Goal: Contribute content: Contribute content

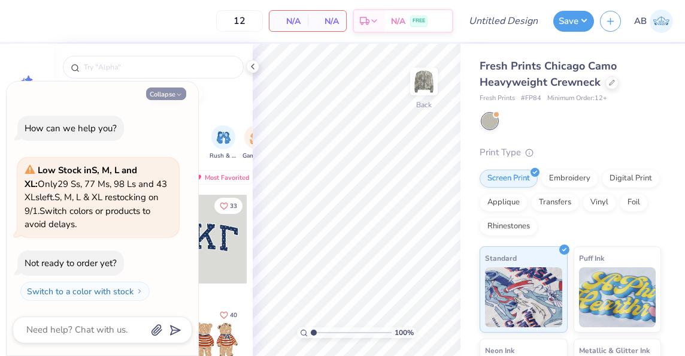
click at [164, 90] on button "Collapse" at bounding box center [166, 93] width 40 height 13
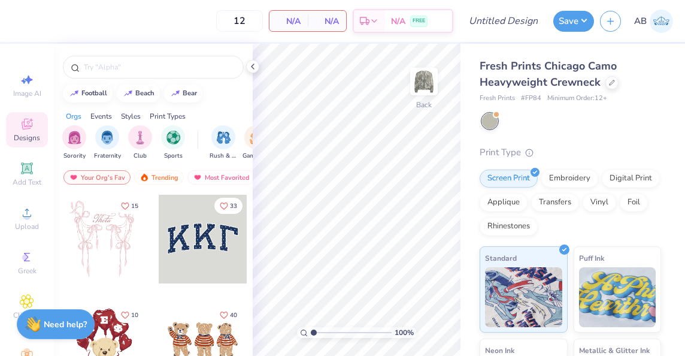
type textarea "x"
click at [129, 66] on input "text" at bounding box center [159, 67] width 153 height 12
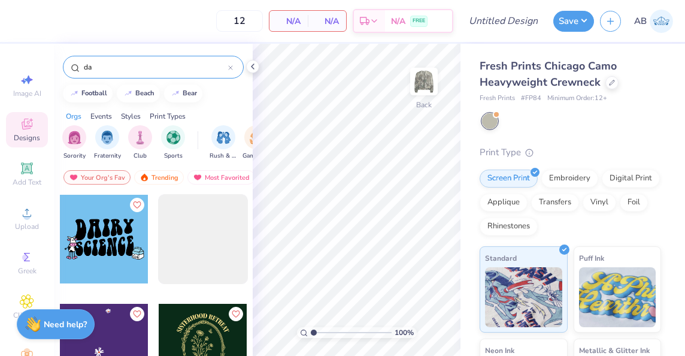
type input "d"
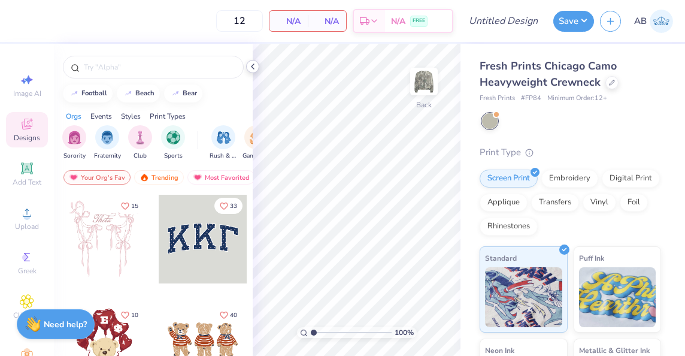
click at [254, 68] on icon at bounding box center [253, 67] width 10 height 10
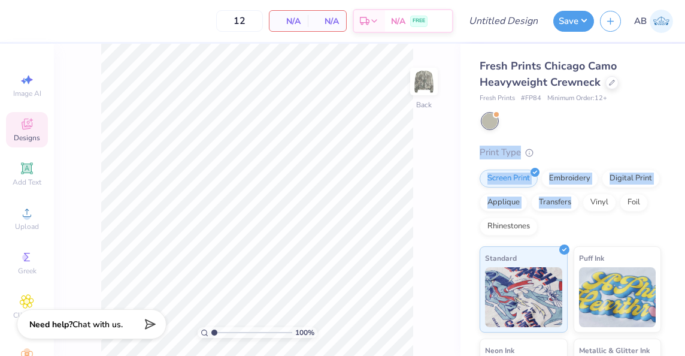
drag, startPoint x: 675, startPoint y: 96, endPoint x: 662, endPoint y: 183, distance: 87.9
click at [662, 183] on div "Fresh Prints Chicago Camo Heavyweight Crewneck Fresh Prints # FP84 Minimum Orde…" at bounding box center [572, 280] width 225 height 473
drag, startPoint x: 662, startPoint y: 183, endPoint x: 662, endPoint y: 211, distance: 28.1
click at [662, 211] on div "Fresh Prints Chicago Camo Heavyweight Crewneck Fresh Prints # FP84 Minimum Orde…" at bounding box center [572, 280] width 225 height 473
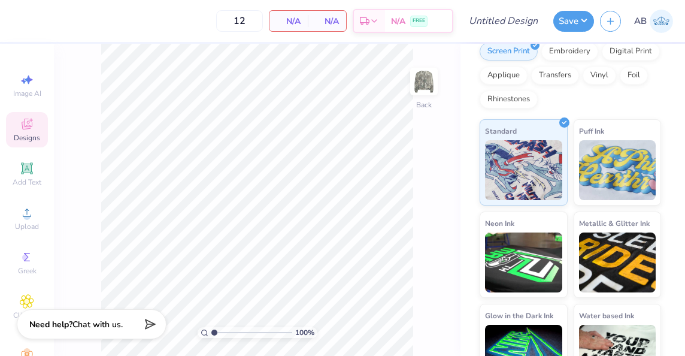
scroll to position [161, 0]
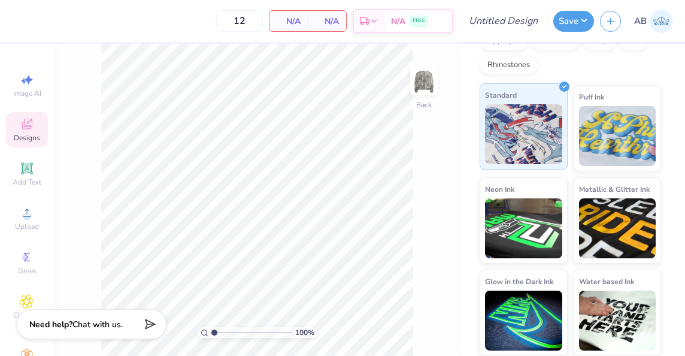
click at [523, 153] on img at bounding box center [523, 134] width 77 height 60
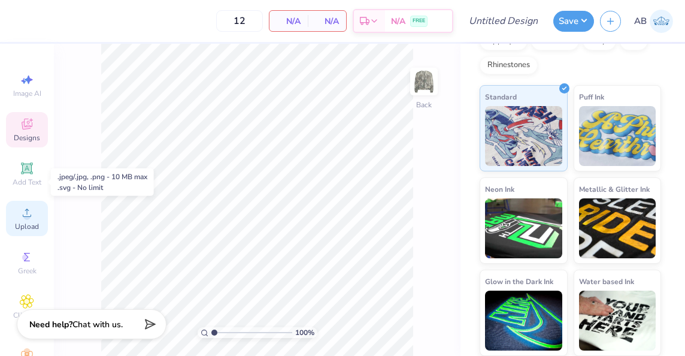
scroll to position [57, 0]
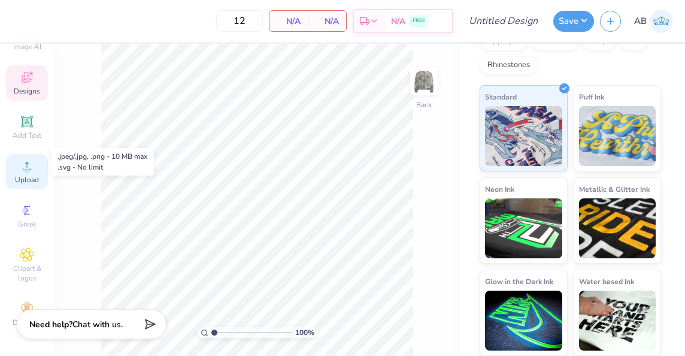
click at [24, 175] on span "Upload" at bounding box center [27, 180] width 24 height 10
click at [29, 175] on span "Upload" at bounding box center [27, 180] width 24 height 10
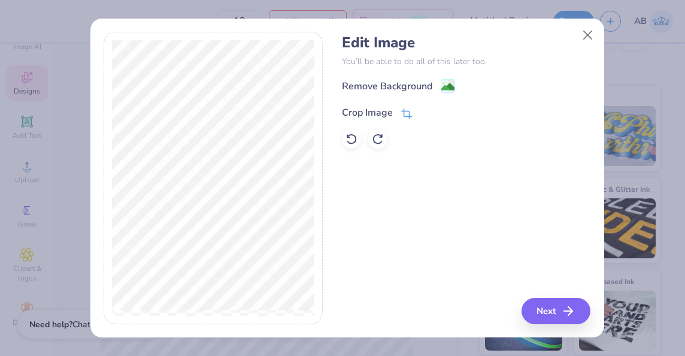
click at [404, 107] on span at bounding box center [406, 112] width 11 height 14
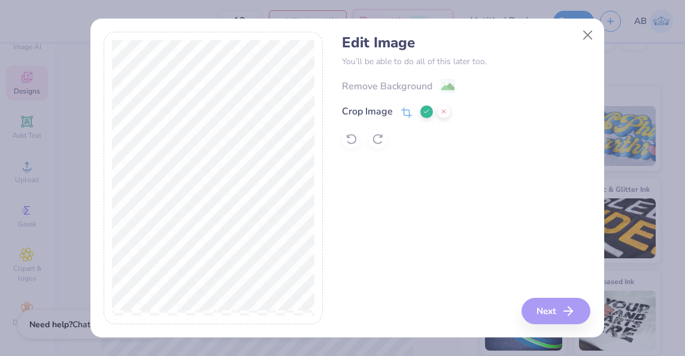
click at [544, 316] on div "Edit Image You’ll be able to do all of this later too. Remove Background Crop I…" at bounding box center [466, 178] width 249 height 292
click at [420, 111] on button at bounding box center [426, 111] width 13 height 13
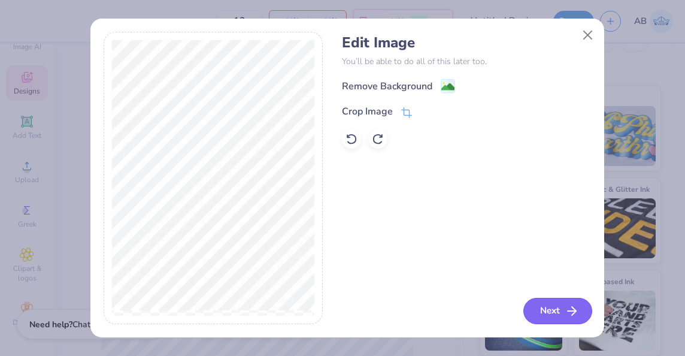
click at [562, 308] on button "Next" at bounding box center [557, 311] width 69 height 26
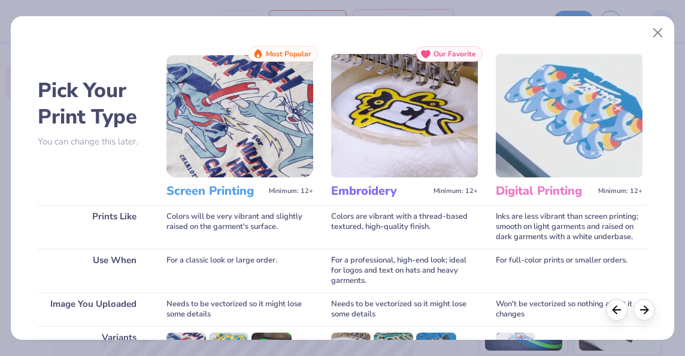
click at [251, 116] on img at bounding box center [239, 115] width 147 height 123
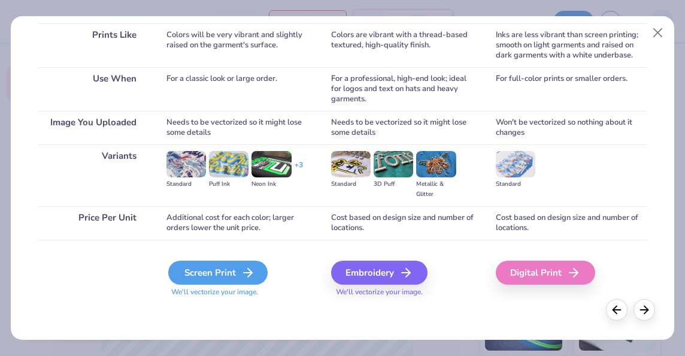
click at [187, 275] on div "Screen Print" at bounding box center [217, 272] width 99 height 24
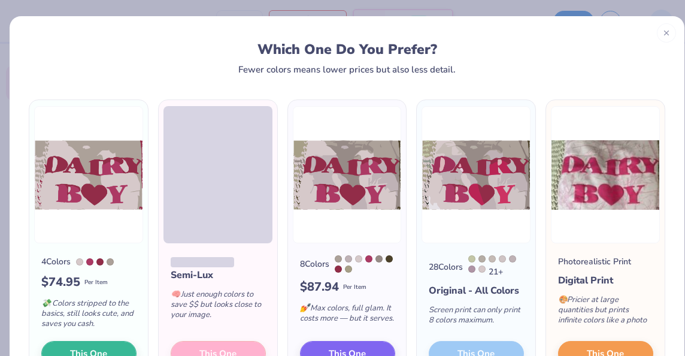
scroll to position [94, 0]
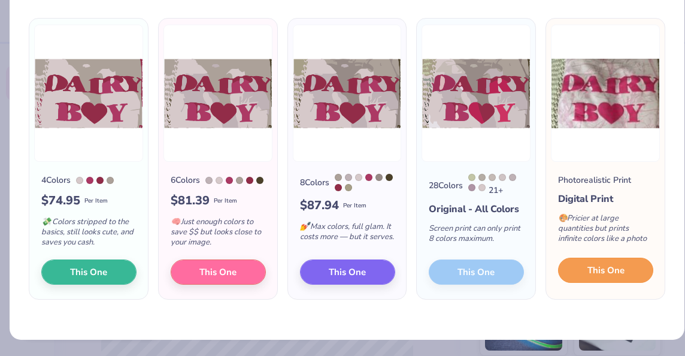
click at [569, 277] on button "This One" at bounding box center [605, 269] width 95 height 25
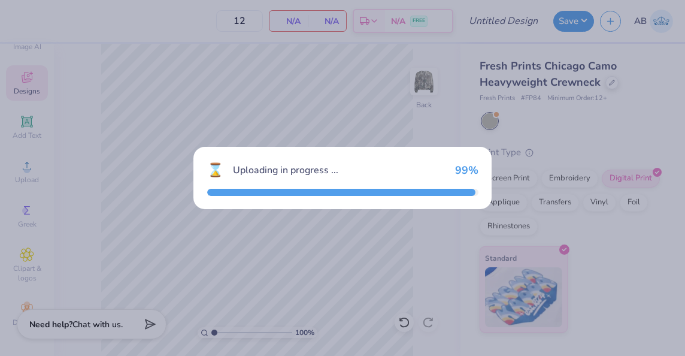
scroll to position [0, 0]
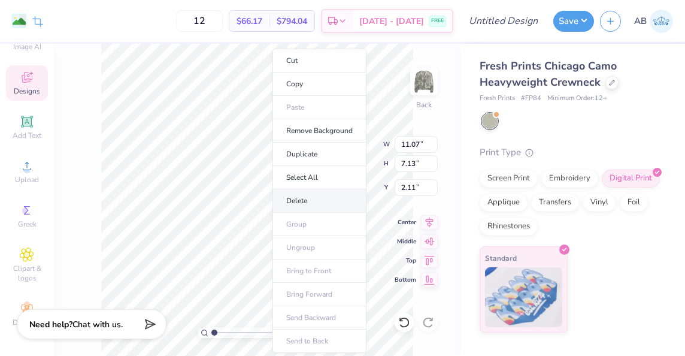
type input "12.13"
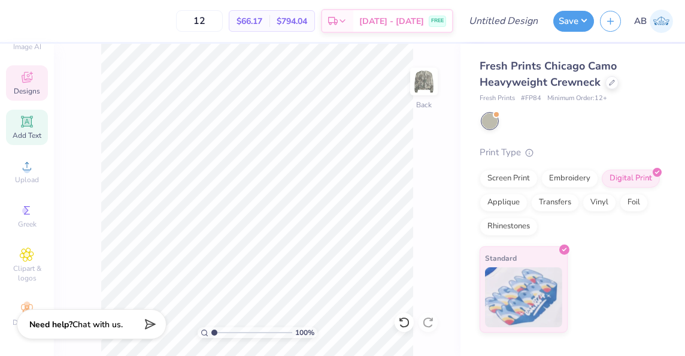
click at [11, 117] on div "Add Text" at bounding box center [27, 127] width 42 height 35
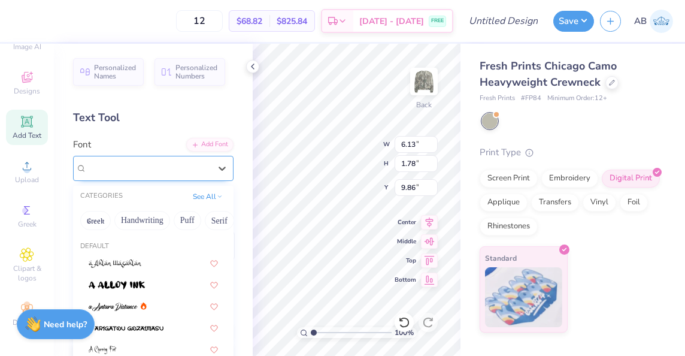
click at [174, 162] on div "Super Dream" at bounding box center [149, 168] width 126 height 19
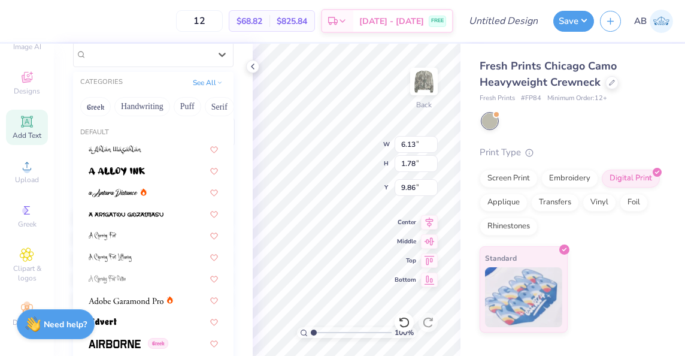
scroll to position [111, 0]
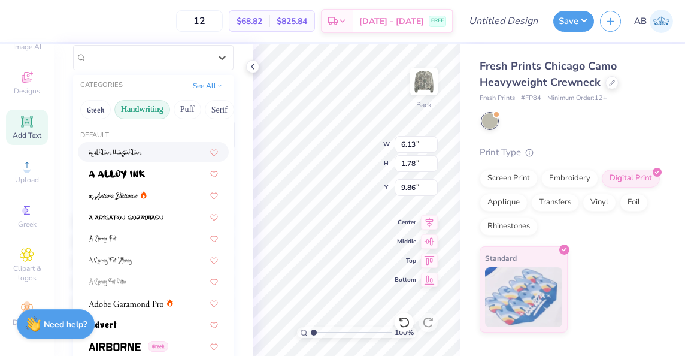
click at [136, 112] on button "Handwriting" at bounding box center [142, 109] width 56 height 19
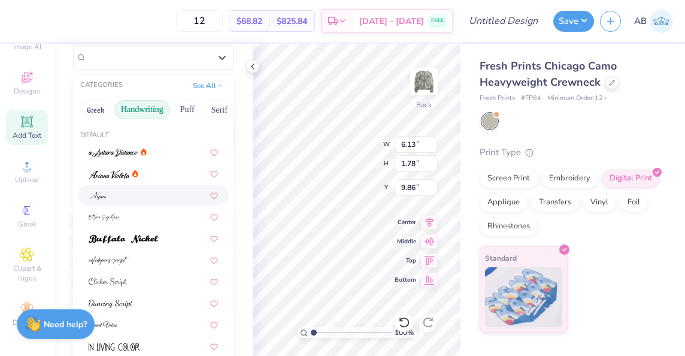
click at [158, 198] on div at bounding box center [153, 195] width 129 height 13
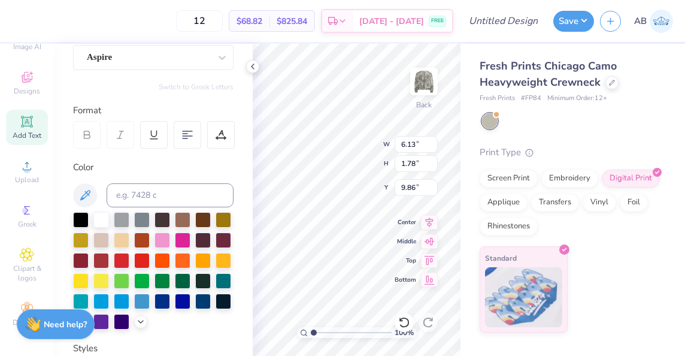
type input "5.61"
type input "1.79"
type input "9.85"
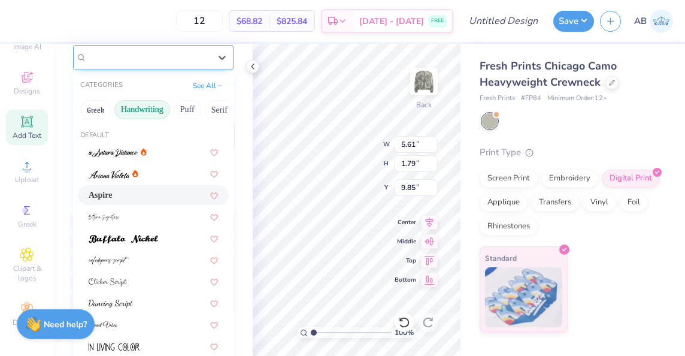
click at [112, 53] on div "Aspire" at bounding box center [149, 57] width 126 height 19
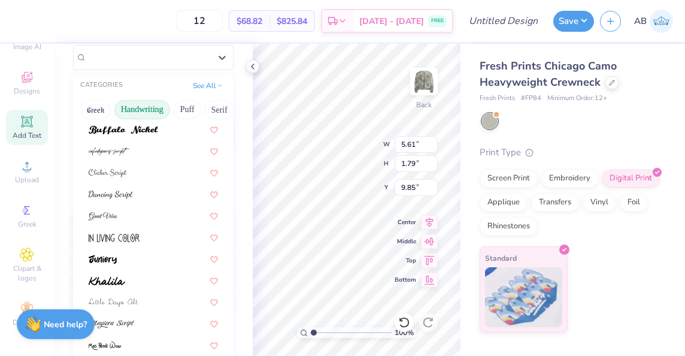
scroll to position [114, 0]
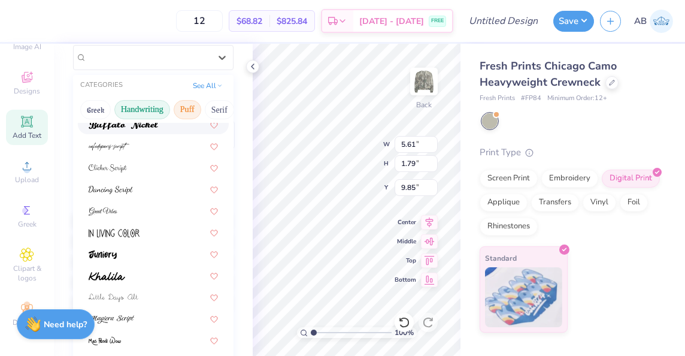
click at [199, 105] on button "Puff" at bounding box center [188, 109] width 28 height 19
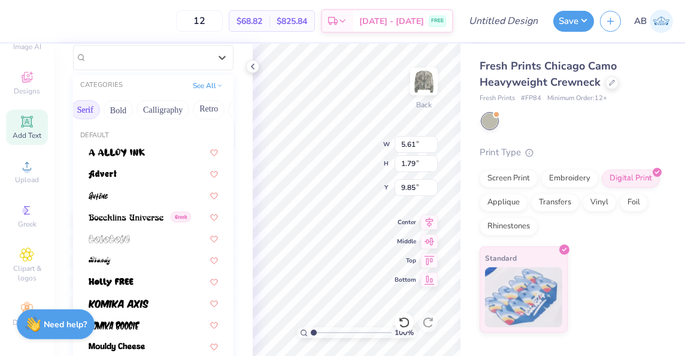
scroll to position [0, 135]
click at [113, 111] on button "Bold" at bounding box center [116, 109] width 29 height 19
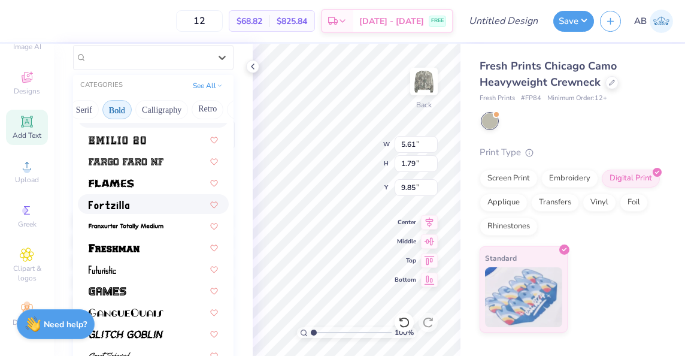
scroll to position [434, 0]
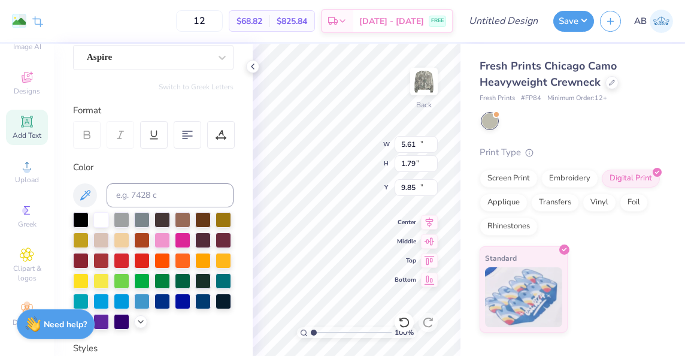
type input "11.07"
type input "7.13"
type input "12.13"
type input "5.61"
type input "1.79"
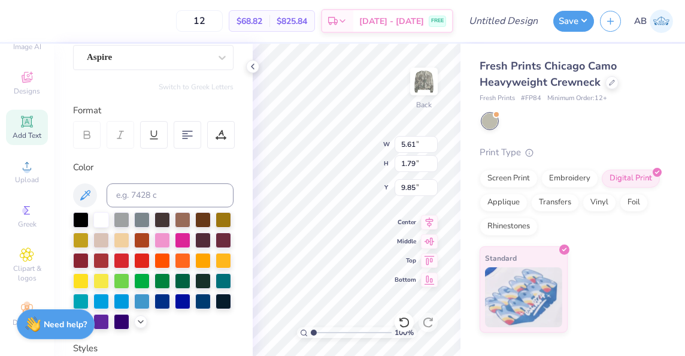
type input "3.60"
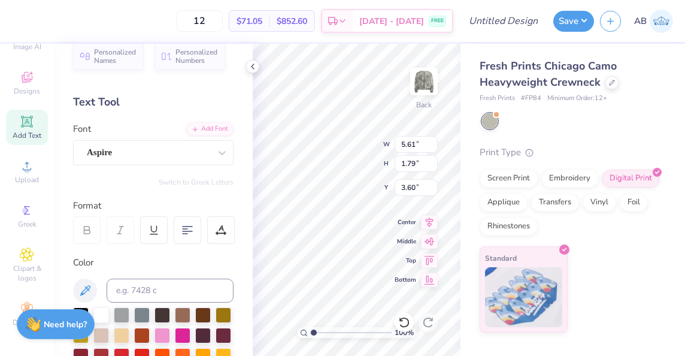
scroll to position [0, 0]
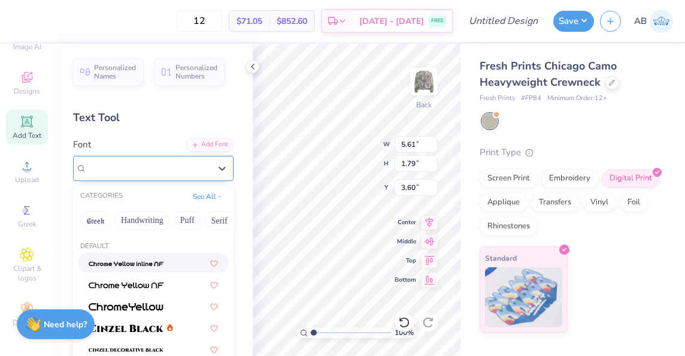
click at [123, 171] on div "Aspire" at bounding box center [149, 168] width 126 height 19
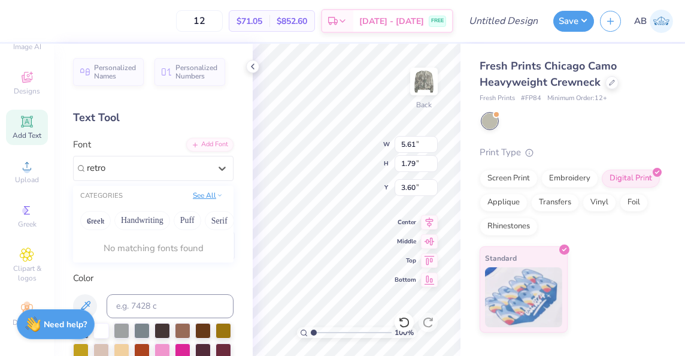
click at [207, 193] on button "See All" at bounding box center [207, 195] width 37 height 12
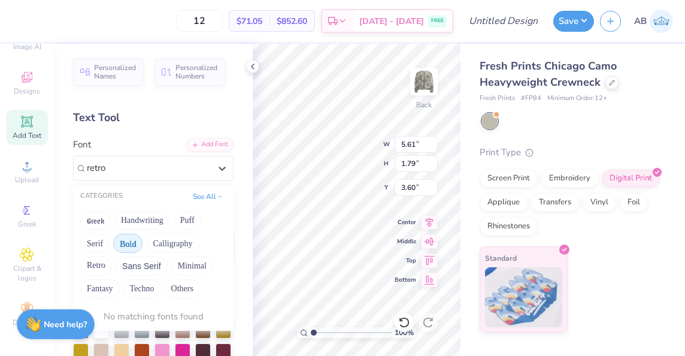
click at [120, 240] on button "Bold" at bounding box center [127, 243] width 29 height 19
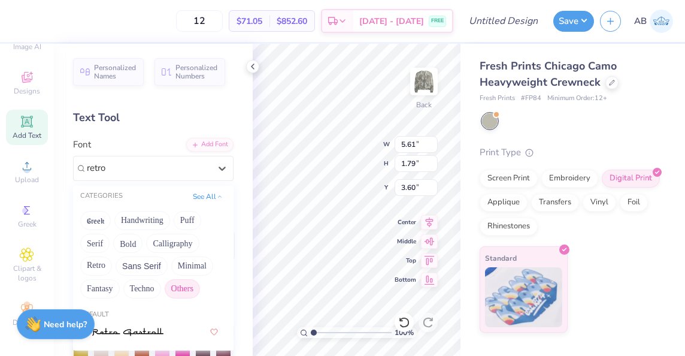
click at [189, 287] on button "Others" at bounding box center [182, 288] width 35 height 19
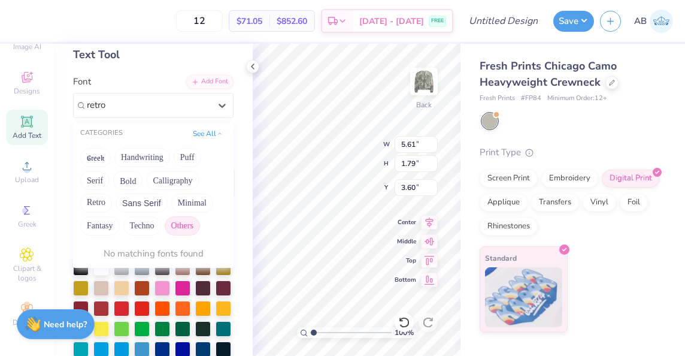
scroll to position [58, 0]
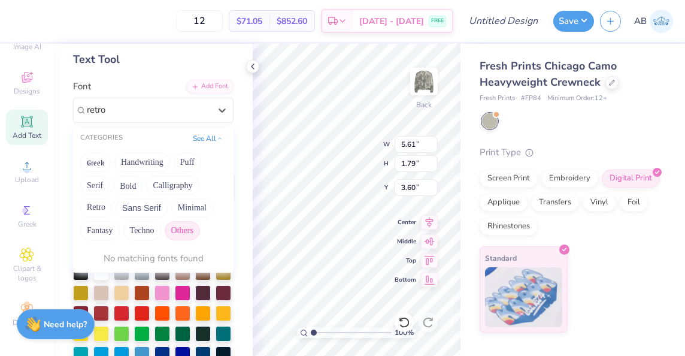
click at [187, 222] on button "Others" at bounding box center [182, 230] width 35 height 19
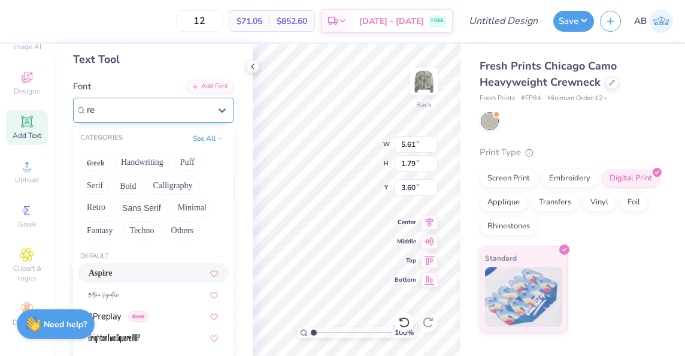
type input "r"
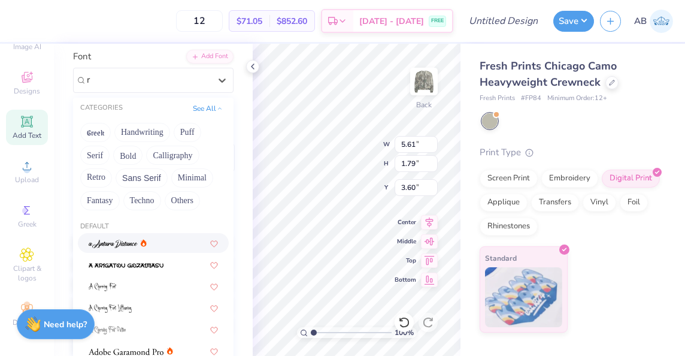
scroll to position [88, 0]
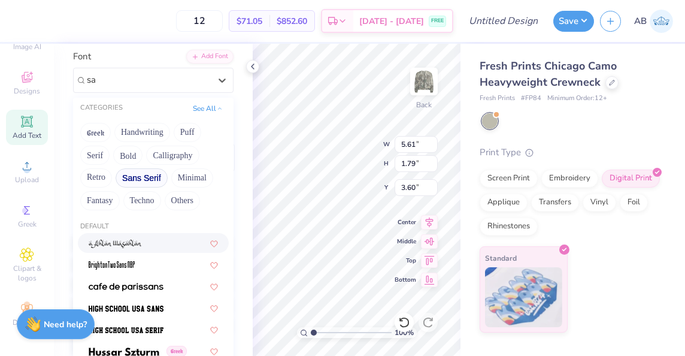
click at [132, 175] on button "Sans Serif" at bounding box center [142, 177] width 52 height 19
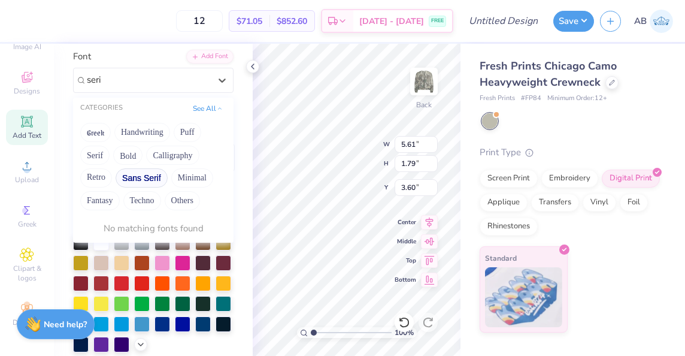
type input "serif"
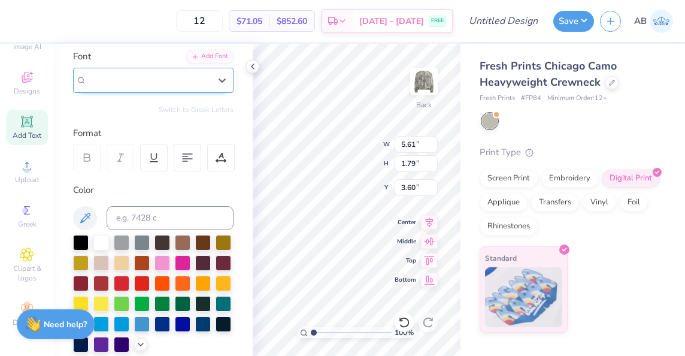
click at [181, 89] on div "Aspire" at bounding box center [153, 80] width 160 height 25
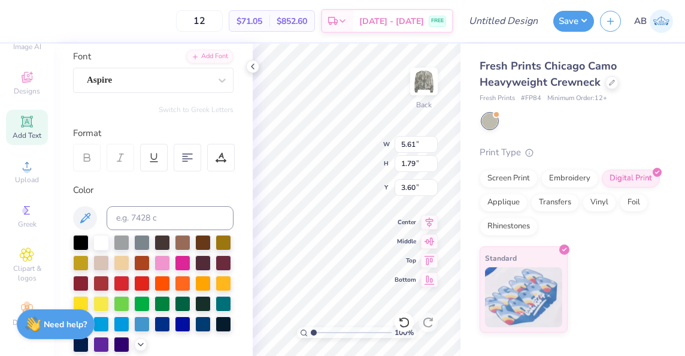
scroll to position [10, 1]
type textarea "TXT"
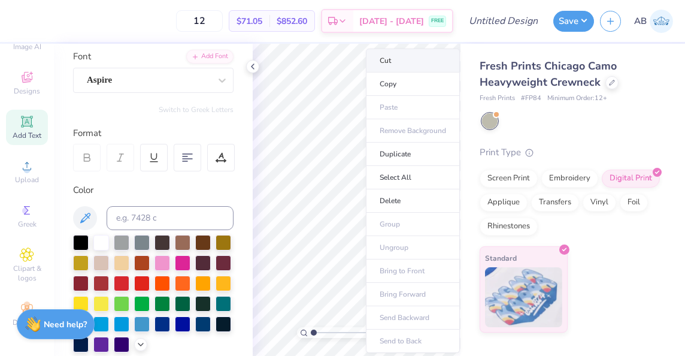
click at [388, 60] on li "Cut" at bounding box center [413, 61] width 94 height 24
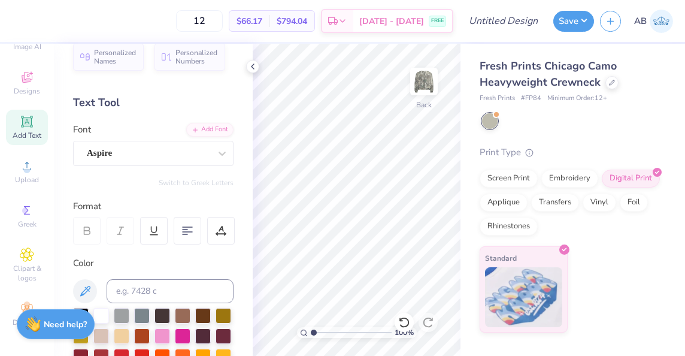
scroll to position [0, 0]
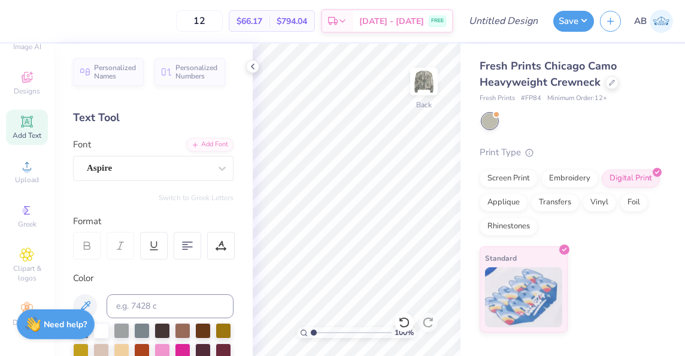
click at [20, 131] on span "Add Text" at bounding box center [27, 136] width 29 height 10
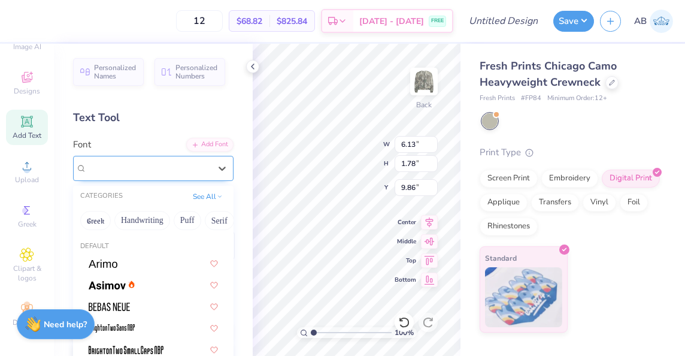
click at [150, 173] on div "Super Dream" at bounding box center [149, 168] width 126 height 19
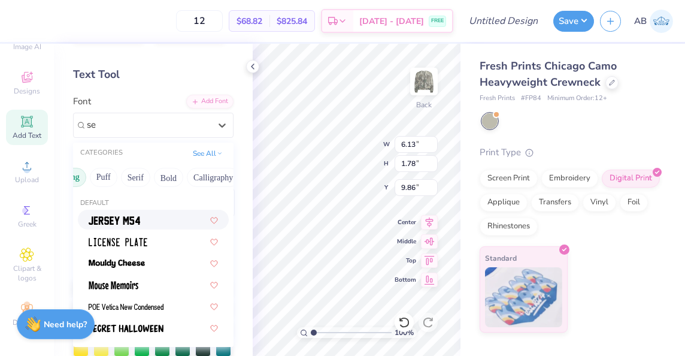
scroll to position [0, 84]
click at [136, 177] on button "Serif" at bounding box center [134, 177] width 29 height 19
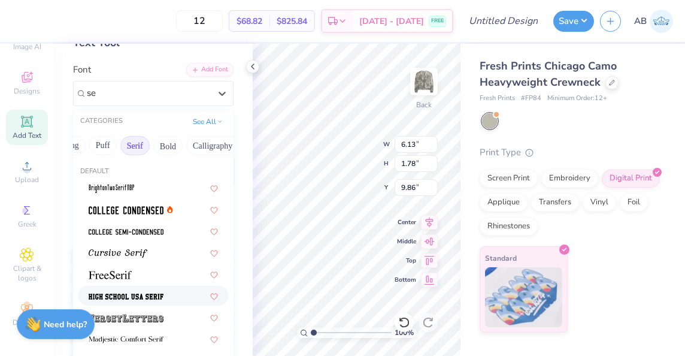
scroll to position [76, 0]
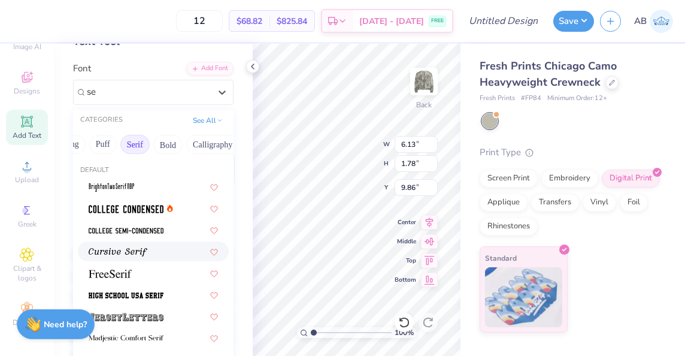
type input "se"
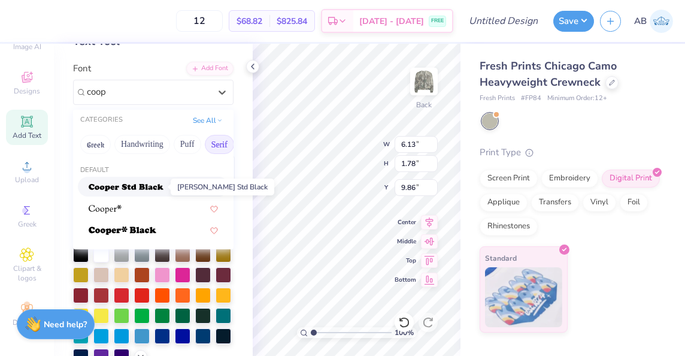
click at [153, 186] on img at bounding box center [126, 187] width 75 height 8
type input "coop"
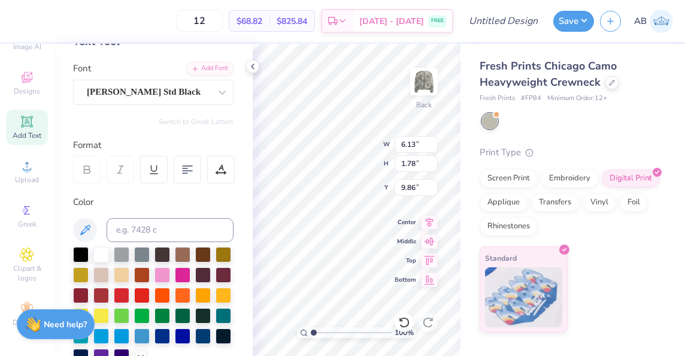
type input "7.69"
type input "1.85"
click at [190, 269] on div at bounding box center [183, 274] width 16 height 16
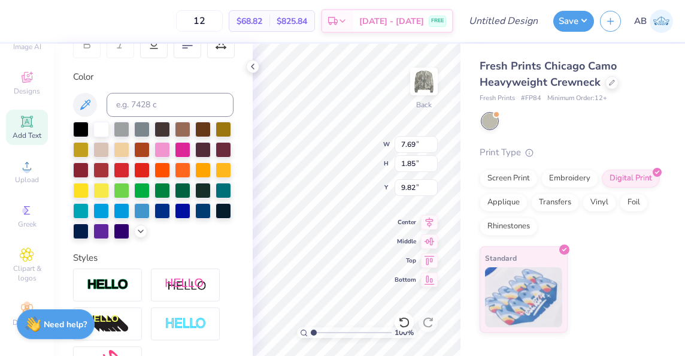
scroll to position [205, 0]
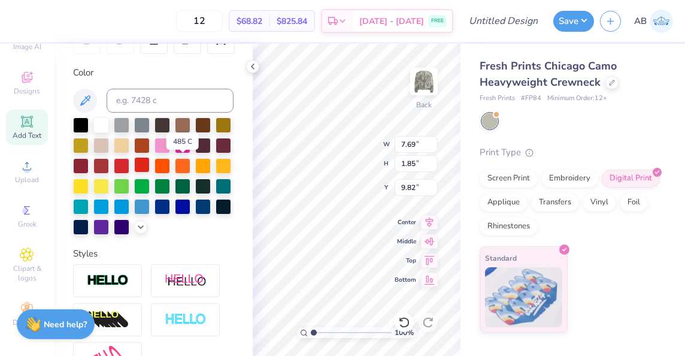
click at [150, 163] on div at bounding box center [142, 165] width 16 height 16
click at [170, 143] on div at bounding box center [162, 145] width 16 height 16
click at [90, 103] on icon at bounding box center [85, 100] width 14 height 14
click at [86, 104] on icon at bounding box center [85, 100] width 14 height 14
click at [85, 99] on icon at bounding box center [85, 100] width 14 height 14
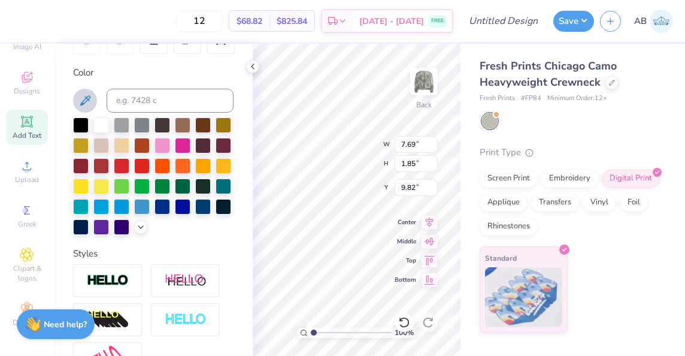
click at [85, 99] on icon at bounding box center [85, 100] width 14 height 14
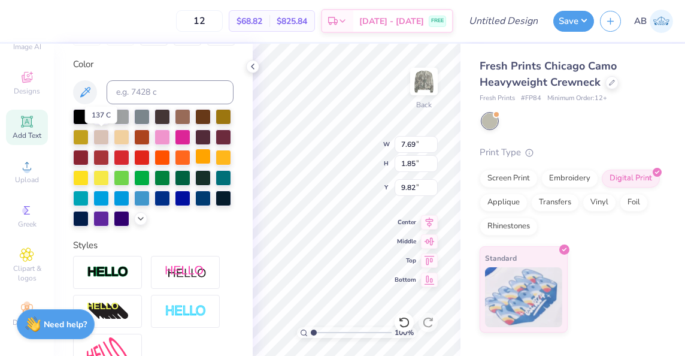
scroll to position [256, 0]
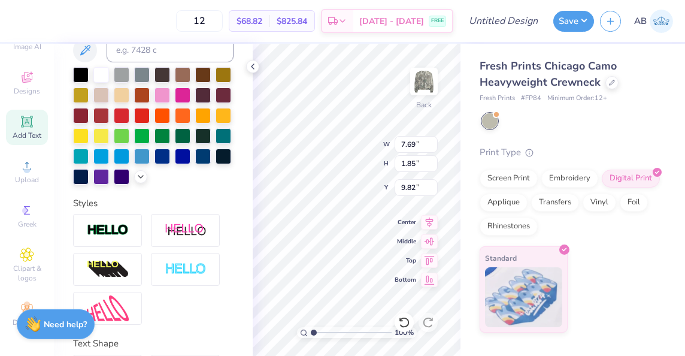
click at [99, 184] on div at bounding box center [153, 125] width 160 height 117
click at [136, 180] on icon at bounding box center [141, 176] width 10 height 10
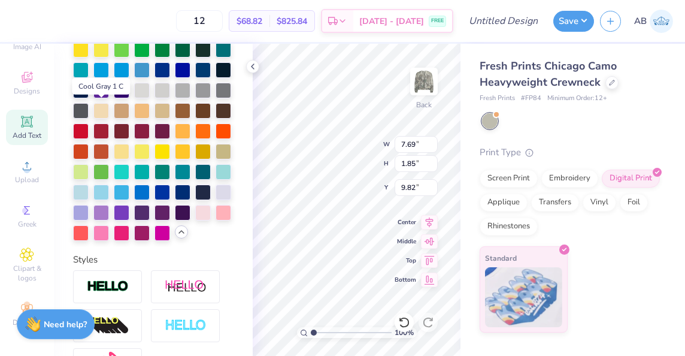
scroll to position [345, 0]
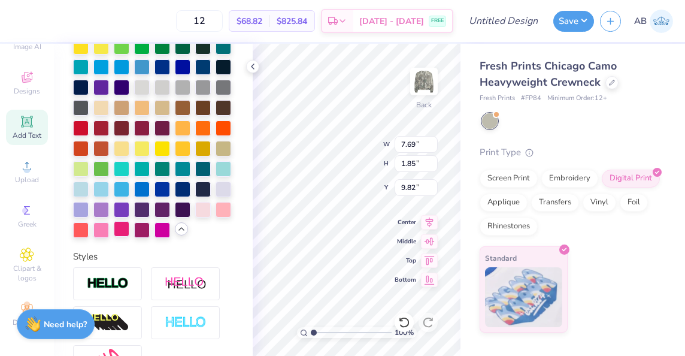
click at [114, 237] on div at bounding box center [122, 229] width 16 height 16
click at [134, 237] on div at bounding box center [142, 229] width 16 height 16
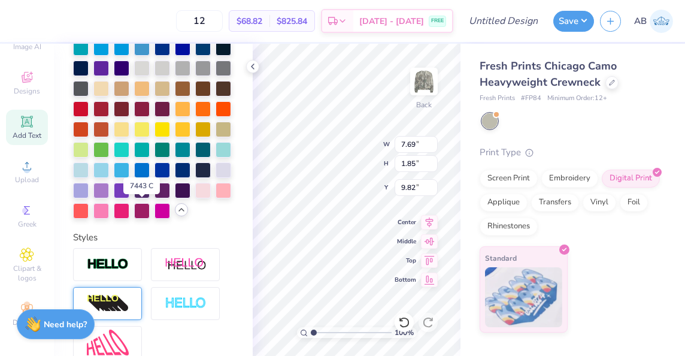
scroll to position [363, 0]
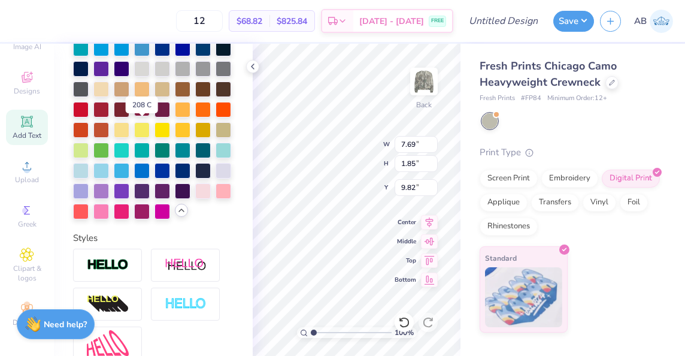
click at [147, 116] on div at bounding box center [142, 109] width 16 height 16
click at [109, 218] on div at bounding box center [101, 210] width 16 height 16
click at [154, 218] on div at bounding box center [162, 210] width 16 height 16
click at [134, 218] on div at bounding box center [142, 210] width 16 height 16
click at [114, 218] on div at bounding box center [122, 210] width 16 height 16
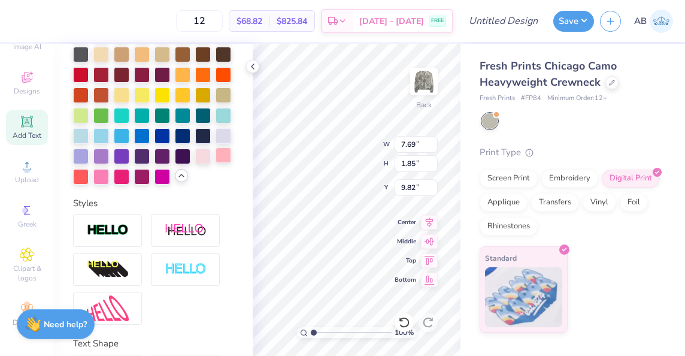
scroll to position [399, 0]
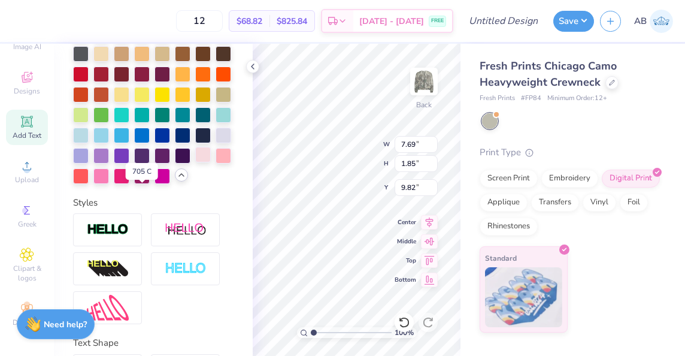
click at [195, 162] on div at bounding box center [203, 155] width 16 height 16
click at [216, 162] on div at bounding box center [224, 155] width 16 height 16
click at [89, 183] on div at bounding box center [81, 175] width 16 height 16
click at [109, 183] on div at bounding box center [101, 175] width 16 height 16
click at [114, 183] on div at bounding box center [122, 175] width 16 height 16
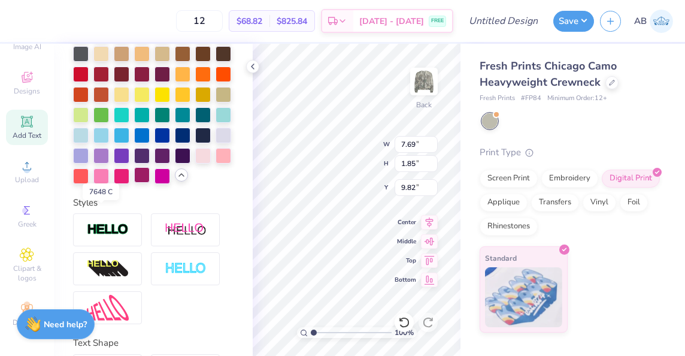
click at [134, 183] on div at bounding box center [142, 175] width 16 height 16
click at [154, 183] on div at bounding box center [162, 175] width 16 height 16
click at [134, 183] on div at bounding box center [142, 175] width 16 height 16
click at [195, 162] on div at bounding box center [203, 155] width 16 height 16
click at [216, 162] on div at bounding box center [224, 155] width 16 height 16
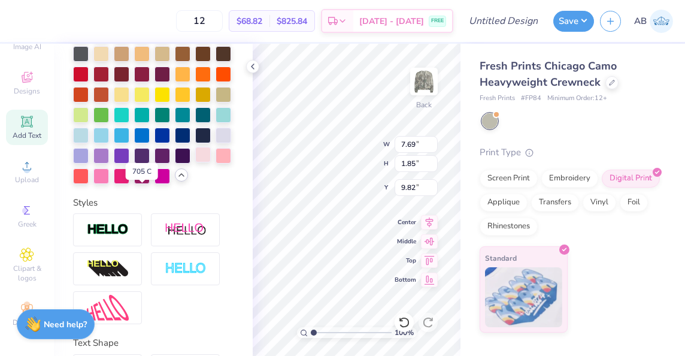
click at [195, 162] on div at bounding box center [203, 155] width 16 height 16
type input "4.17"
click at [114, 183] on div at bounding box center [122, 175] width 16 height 16
click at [134, 183] on div at bounding box center [142, 175] width 16 height 16
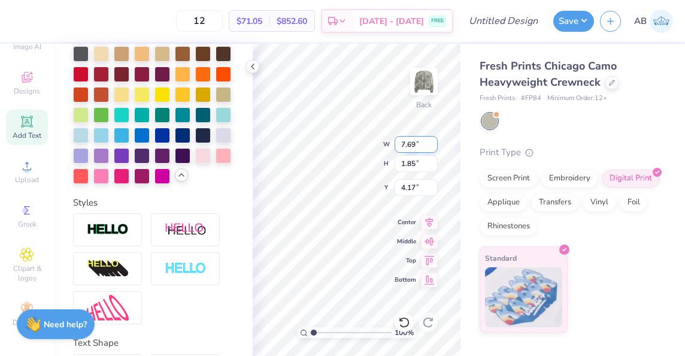
type textarea "T"
type textarea "Alpha PHI"
click at [425, 221] on icon at bounding box center [429, 220] width 17 height 14
type input "8.23"
type input "4.89"
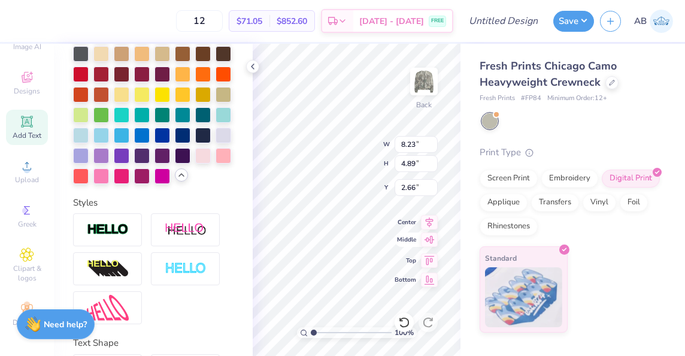
click at [431, 239] on icon at bounding box center [429, 239] width 17 height 14
type input "3.00"
type textarea "Alpha PHI"
type textarea "ALPHA PHI"
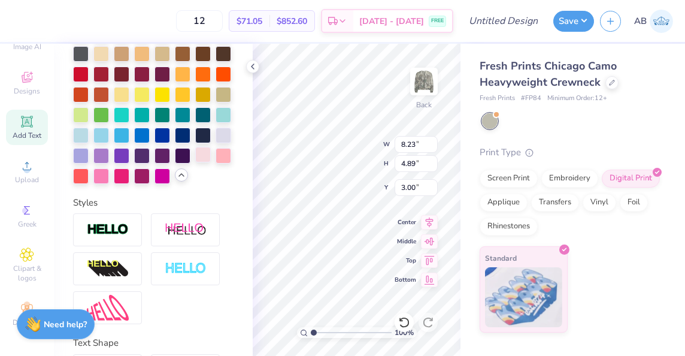
drag, startPoint x: 174, startPoint y: 198, endPoint x: 144, endPoint y: 202, distance: 29.7
click at [144, 184] on div at bounding box center [153, 54] width 160 height 260
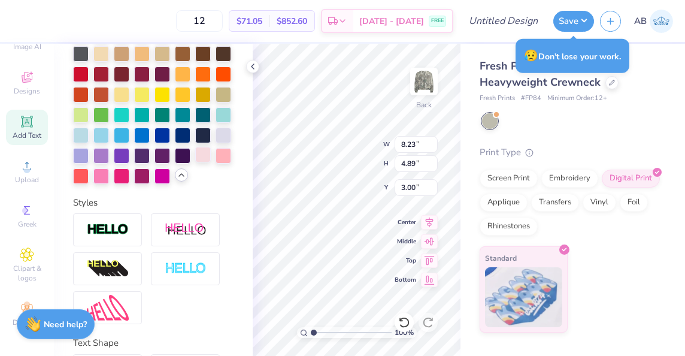
click at [195, 162] on div at bounding box center [203, 155] width 16 height 16
type textarea "ALPHA PHI"
type input "11.07"
type input "7.13"
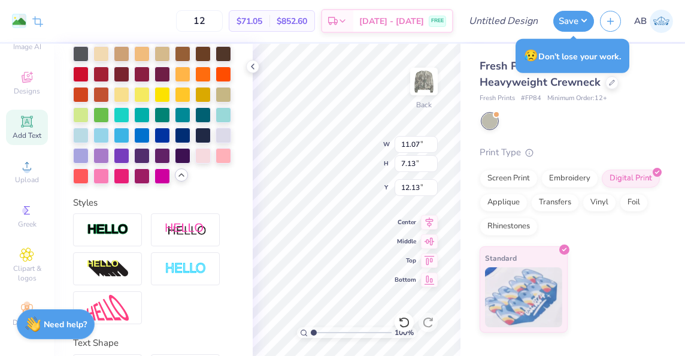
type input "12.13"
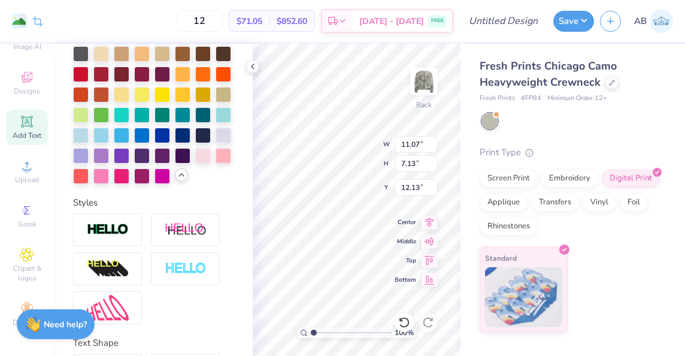
type input "10.04"
type input "4.89"
type input "3.00"
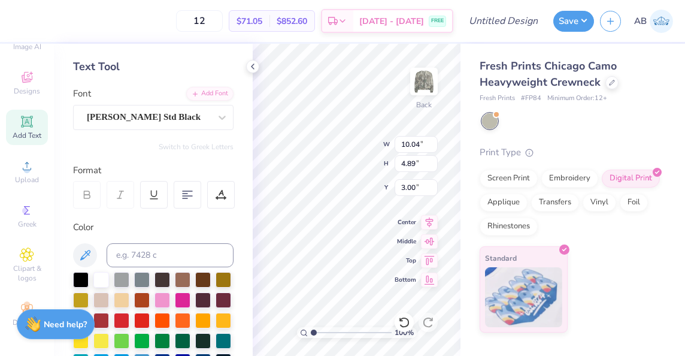
scroll to position [0, 0]
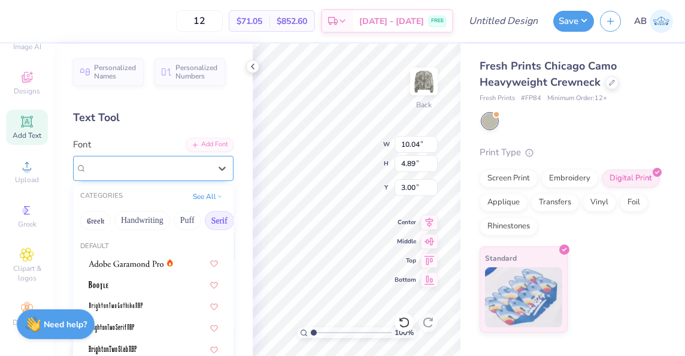
click at [173, 162] on div "[PERSON_NAME] Std Black" at bounding box center [149, 168] width 126 height 19
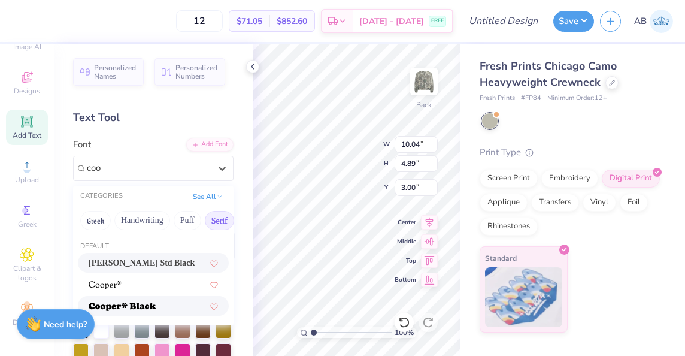
click at [148, 307] on img at bounding box center [123, 306] width 68 height 8
type input "coo"
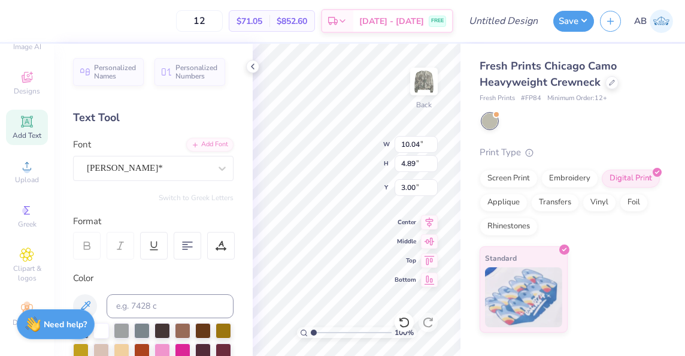
type input "9.74"
type input "4.95"
type input "2.97"
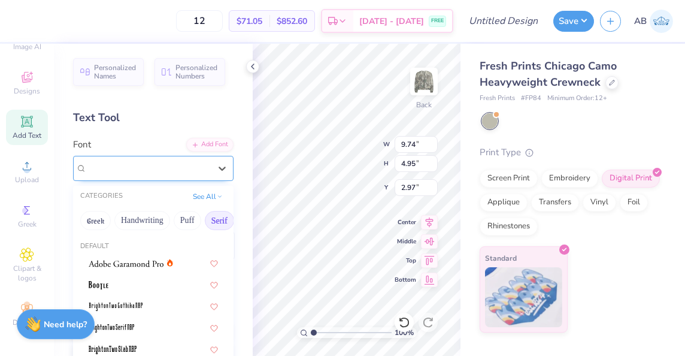
click at [137, 173] on div "[PERSON_NAME]*" at bounding box center [149, 168] width 126 height 19
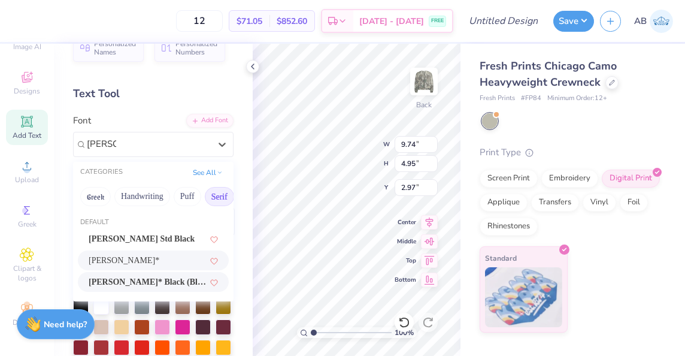
scroll to position [28, 0]
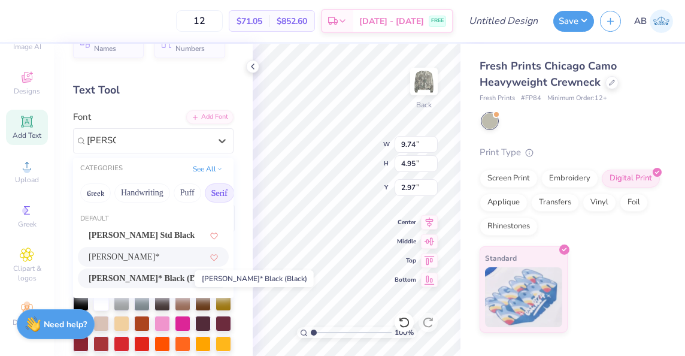
click at [134, 280] on span "[PERSON_NAME]* Black (Black)" at bounding box center [148, 278] width 118 height 13
type input "[PERSON_NAME]"
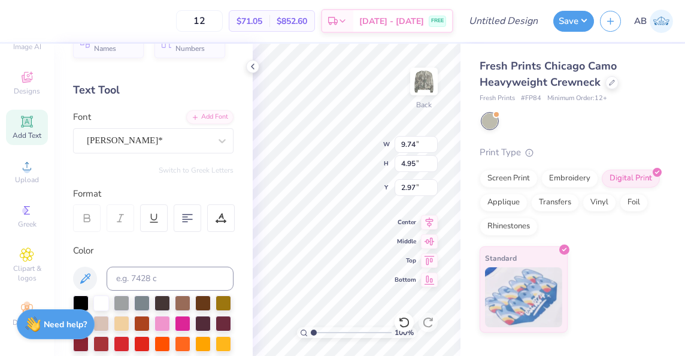
scroll to position [10, 1]
click at [175, 123] on div "[PERSON_NAME]*" at bounding box center [153, 131] width 160 height 43
click at [200, 141] on div "[PERSON_NAME]*" at bounding box center [149, 140] width 126 height 19
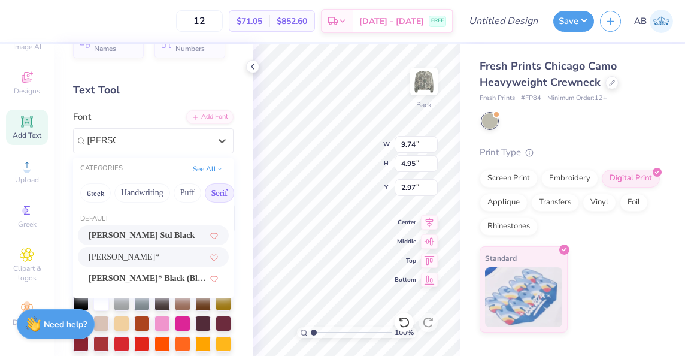
click at [129, 240] on span "[PERSON_NAME] Std Black" at bounding box center [142, 235] width 106 height 13
type input "[PERSON_NAME]"
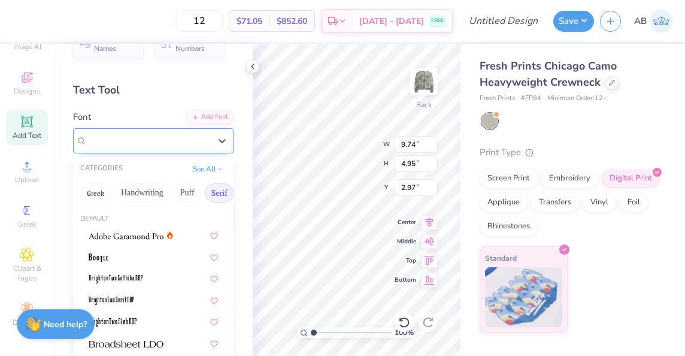
click at [115, 144] on div "[PERSON_NAME] Std Black" at bounding box center [149, 140] width 126 height 19
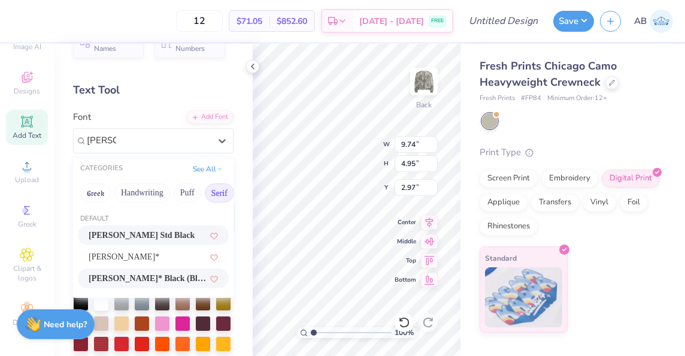
click at [128, 278] on span "[PERSON_NAME]* Black (Black)" at bounding box center [148, 278] width 118 height 13
type input "[PERSON_NAME]"
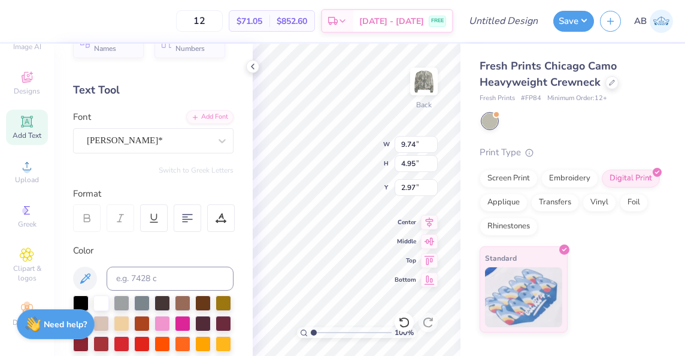
scroll to position [10, 1]
type textarea "ALPHA PHI"
type input "4.22"
type input "11.07"
type input "7.13"
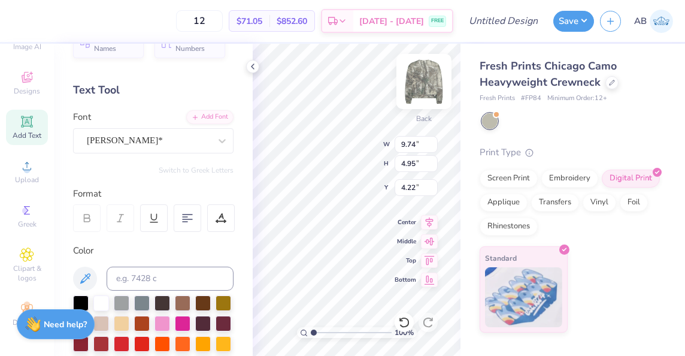
type input "12.13"
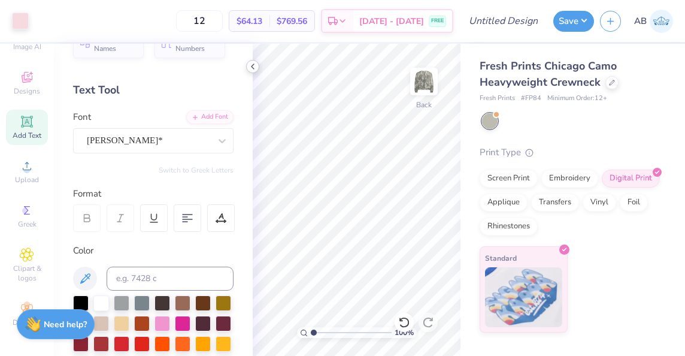
click at [251, 66] on icon at bounding box center [253, 67] width 10 height 10
type input "1.92"
type input "3.90"
click at [653, 281] on div "Standard" at bounding box center [570, 289] width 181 height 86
click at [519, 180] on div "Screen Print" at bounding box center [509, 177] width 58 height 18
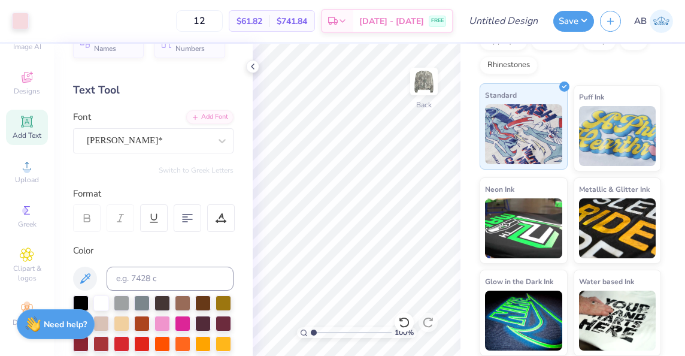
scroll to position [0, 0]
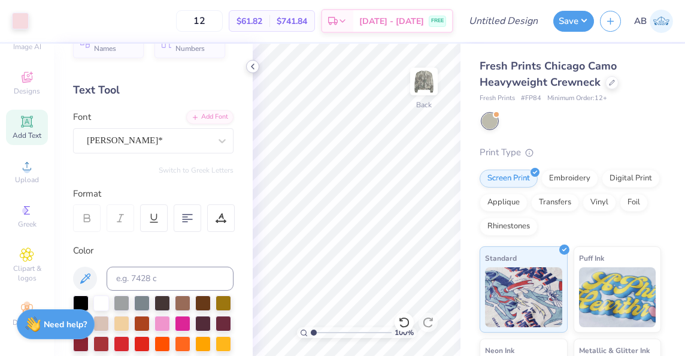
click at [251, 69] on icon at bounding box center [253, 67] width 10 height 10
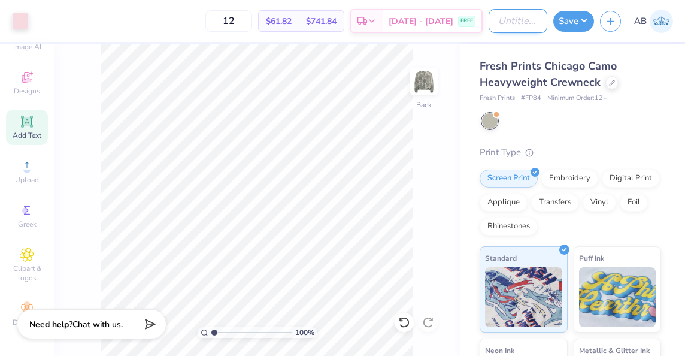
click at [512, 13] on input "Design Title" at bounding box center [518, 21] width 59 height 24
type input "APHI Dairy Boy inspired"
